Goal: Task Accomplishment & Management: Use online tool/utility

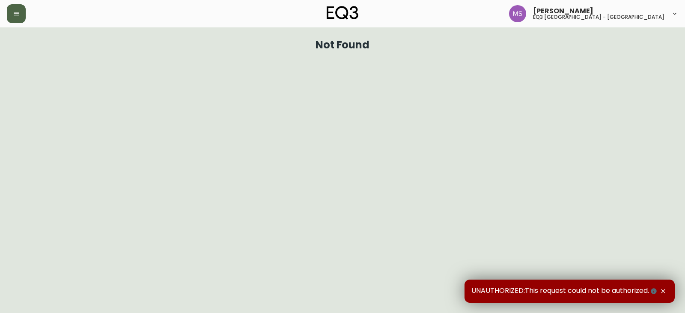
click at [13, 17] on icon "button" at bounding box center [16, 13] width 7 height 7
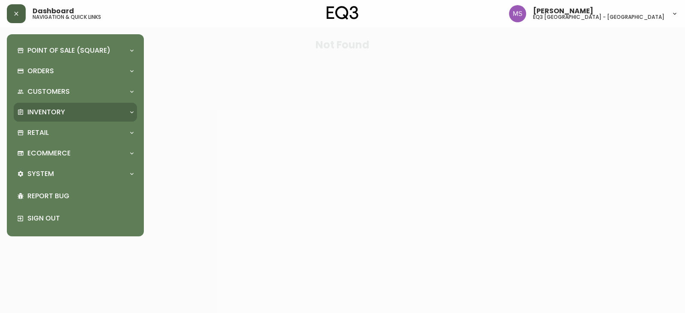
click at [41, 113] on p "Inventory" at bounding box center [46, 111] width 38 height 9
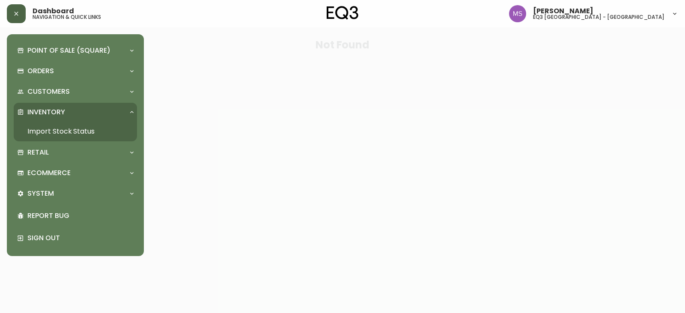
click at [59, 127] on link "Import Stock Status" at bounding box center [75, 132] width 123 height 20
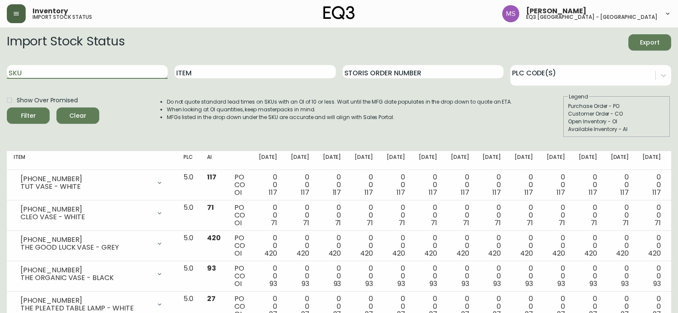
click at [77, 71] on input "SKU" at bounding box center [87, 72] width 161 height 14
click at [7, 107] on button "Filter" at bounding box center [28, 115] width 43 height 16
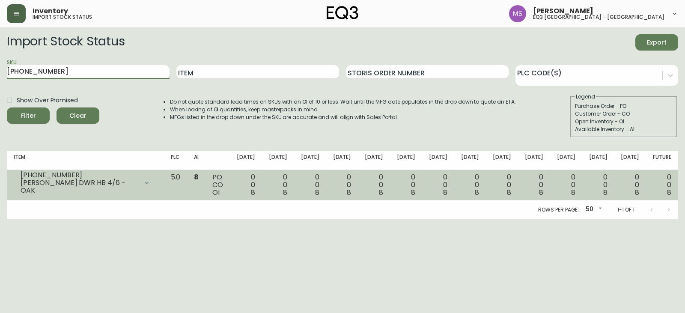
click at [187, 185] on td "5.0" at bounding box center [176, 185] width 24 height 30
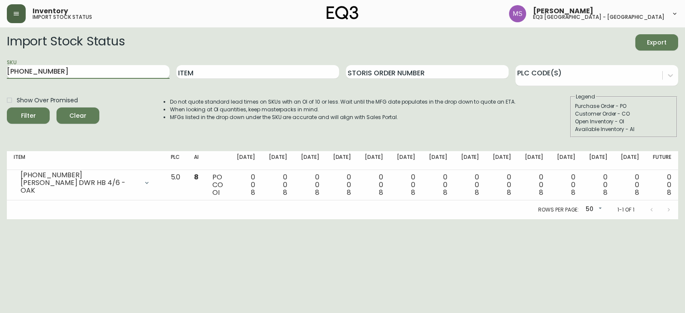
click at [72, 75] on input "[PHONE_NUMBER]" at bounding box center [88, 72] width 163 height 14
click at [7, 107] on button "Filter" at bounding box center [28, 115] width 43 height 16
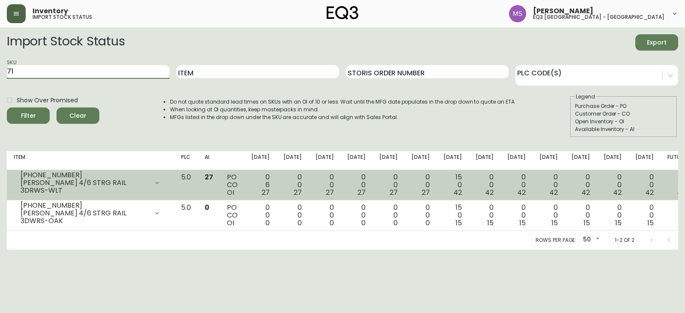
type input "7"
click at [7, 107] on button "Filter" at bounding box center [28, 115] width 43 height 16
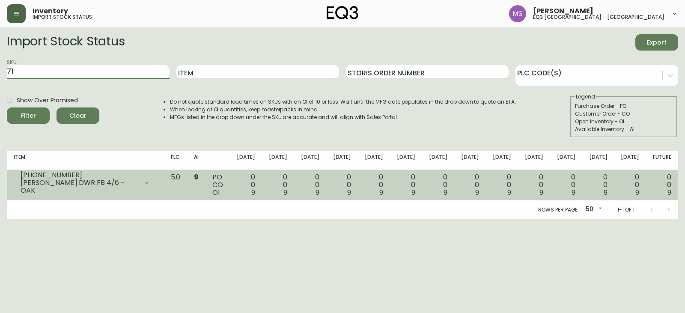
type input "7"
type input "[PHONE_NUMBER]"
click at [7, 107] on button "Filter" at bounding box center [28, 115] width 43 height 16
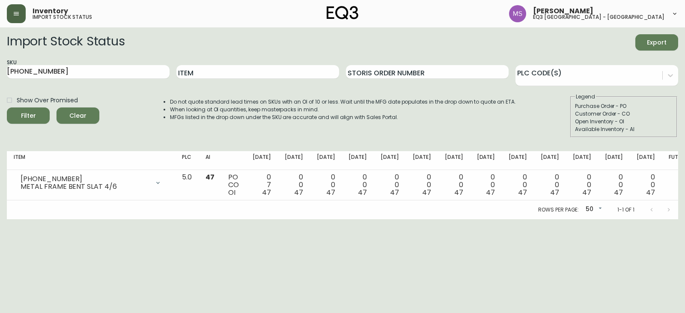
click at [68, 219] on html "Inventory import stock status [PERSON_NAME] eq3 [GEOGRAPHIC_DATA] - st laurent …" at bounding box center [342, 109] width 685 height 219
